Goal: Obtain resource: Obtain resource

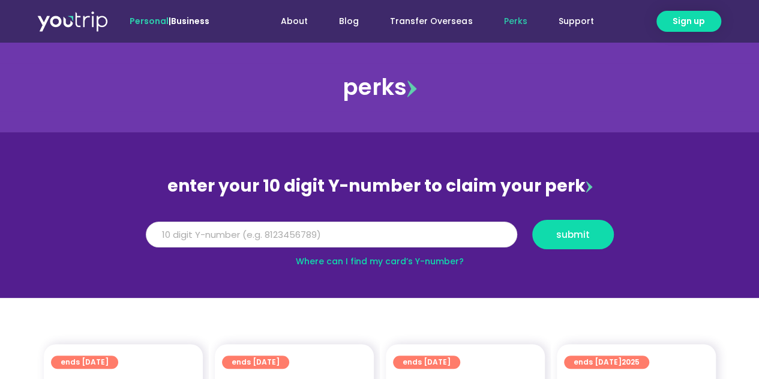
click at [345, 232] on input "Y Number" at bounding box center [332, 235] width 372 height 26
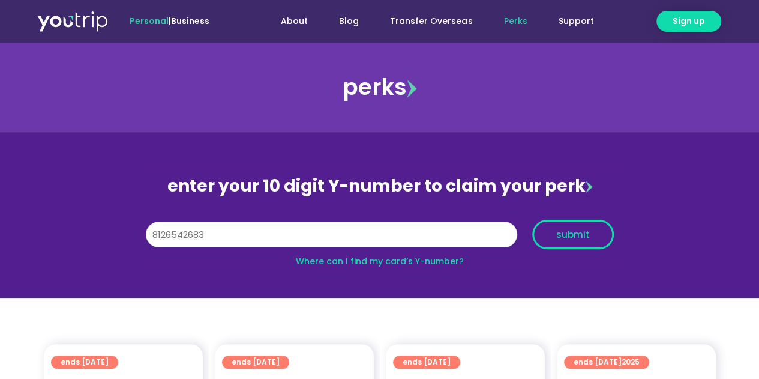
type input "8126542683"
click at [578, 235] on span "submit" at bounding box center [574, 234] width 34 height 9
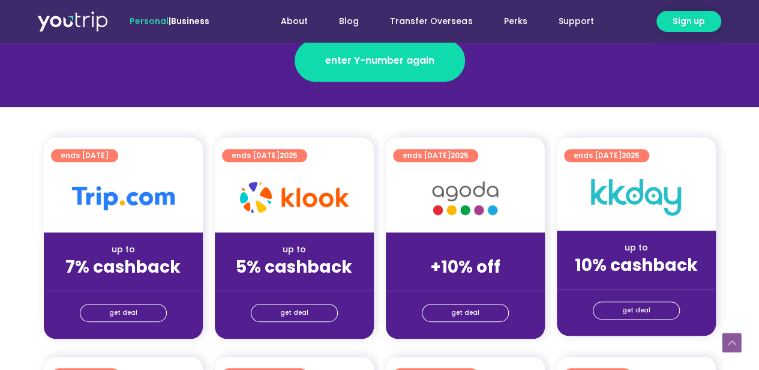
scroll to position [240, 0]
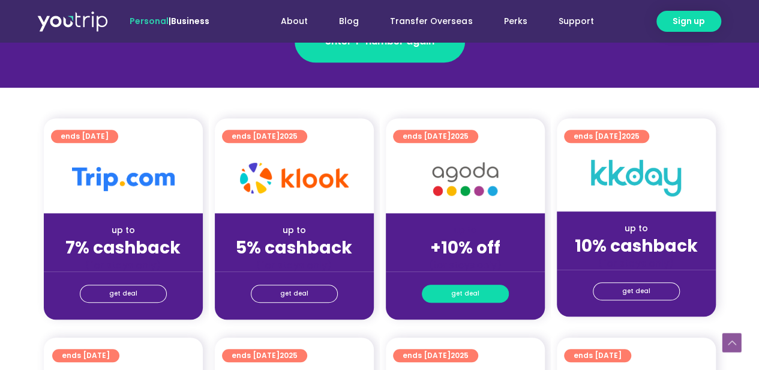
click at [482, 289] on link "get deal" at bounding box center [465, 294] width 87 height 18
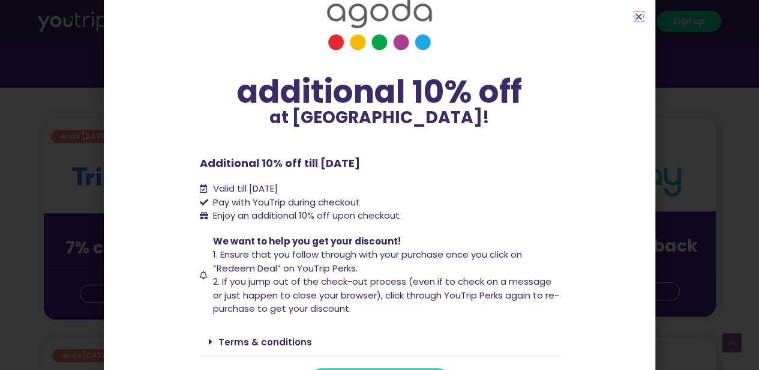
scroll to position [62, 0]
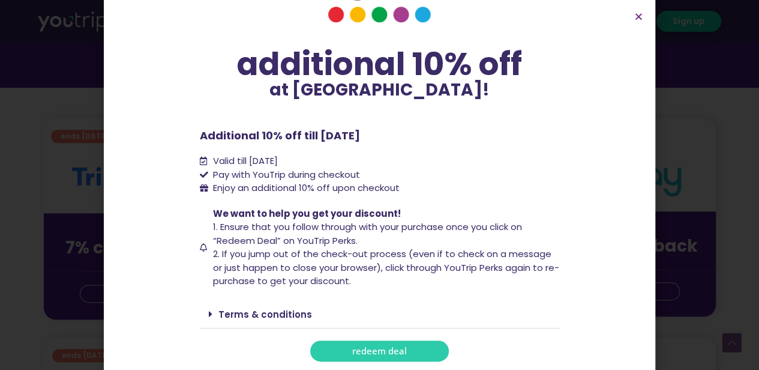
click at [401, 355] on span "redeem deal" at bounding box center [379, 350] width 55 height 9
